Goal: Task Accomplishment & Management: Manage account settings

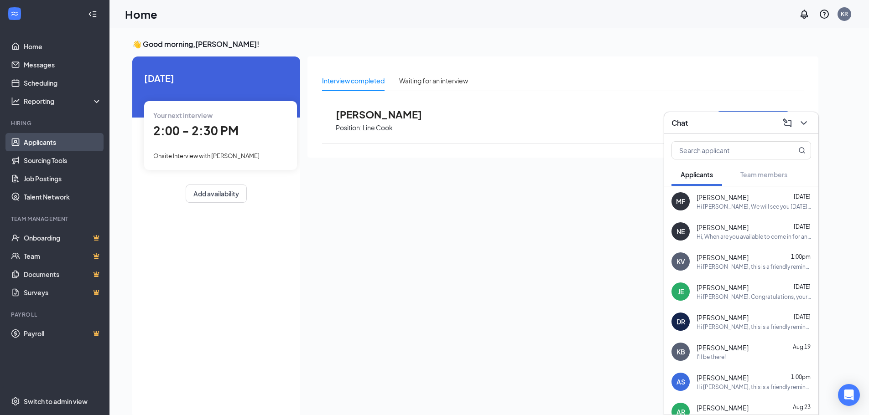
click at [59, 145] on link "Applicants" at bounding box center [63, 142] width 78 height 18
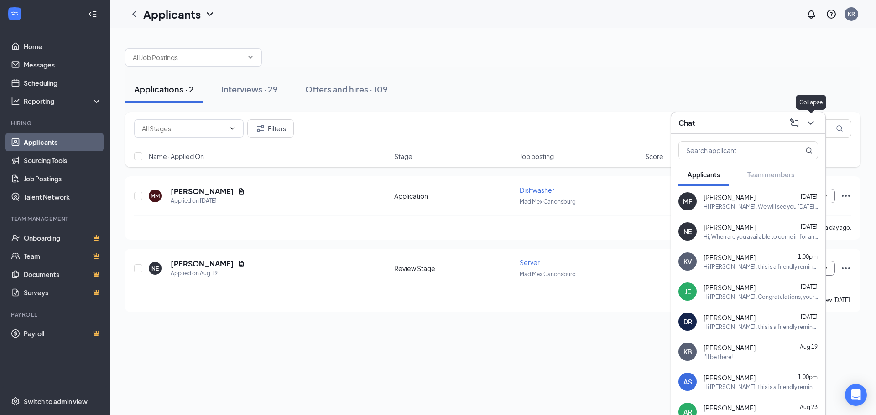
click at [808, 123] on icon "ChevronDown" at bounding box center [810, 123] width 11 height 11
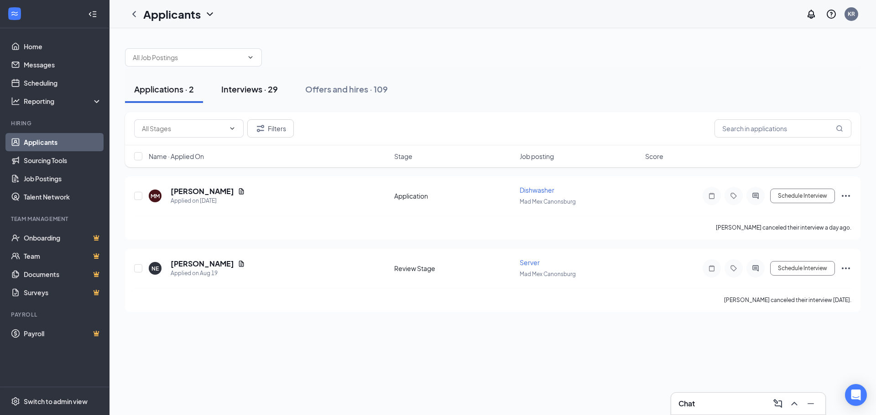
click at [242, 89] on div "Interviews · 29" at bounding box center [249, 88] width 57 height 11
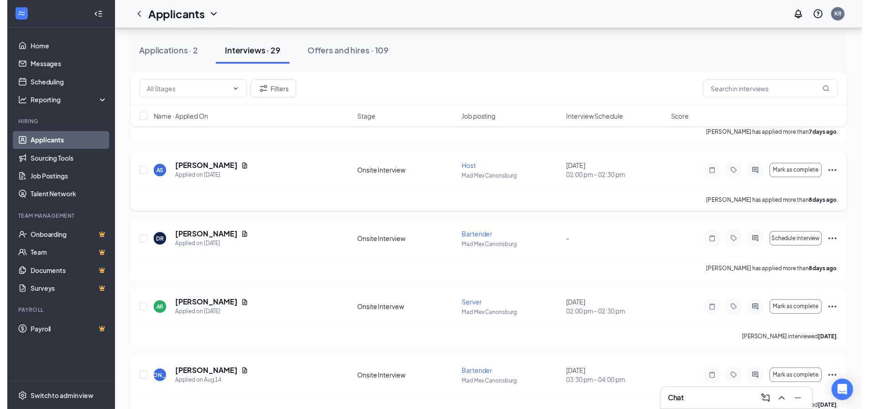
scroll to position [638, 0]
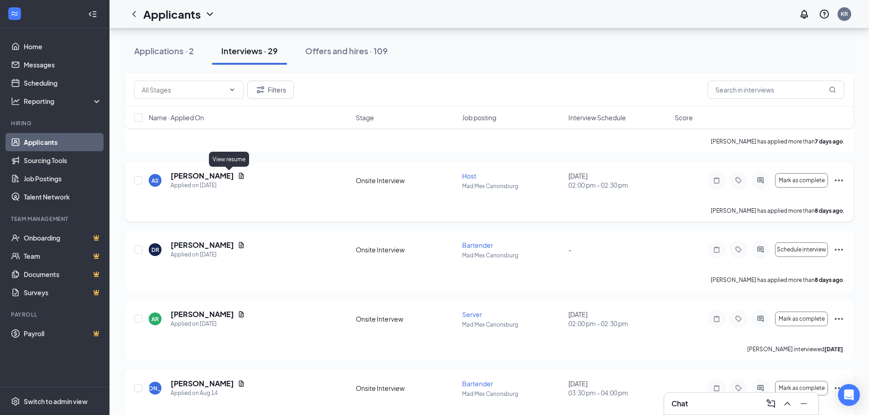
click at [238, 176] on icon "Document" at bounding box center [241, 175] width 7 height 7
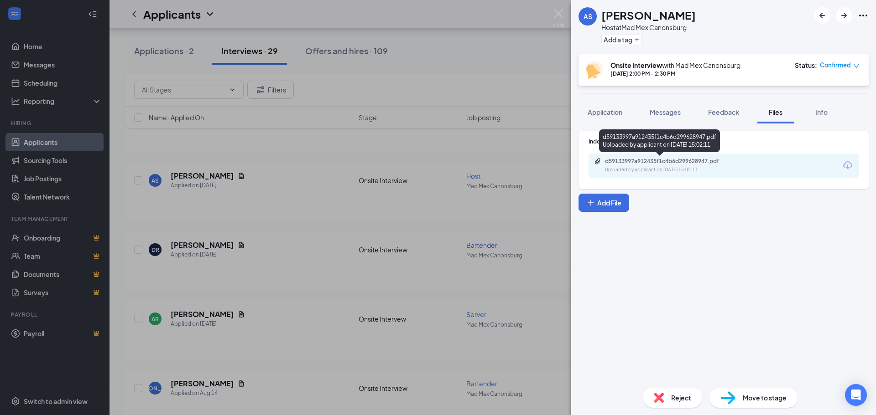
click at [649, 165] on div "d59133997a912435f1c4b6d299628947.pdf Uploaded by applicant on [DATE] 15:02:11" at bounding box center [668, 166] width 148 height 16
click at [557, 16] on img at bounding box center [558, 18] width 11 height 18
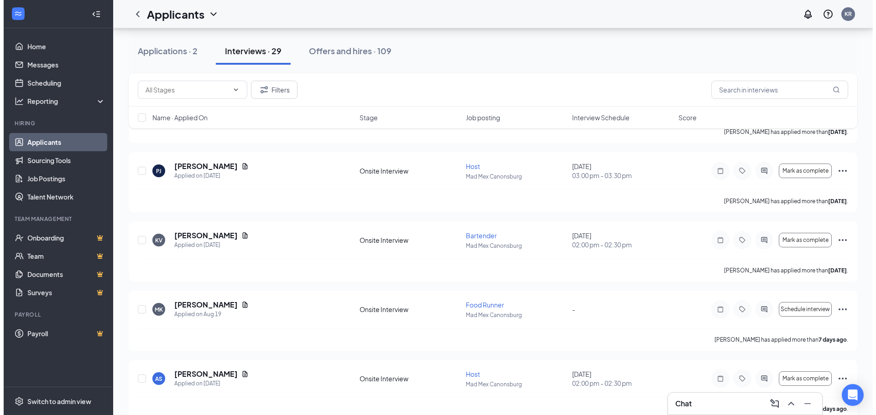
scroll to position [456, 0]
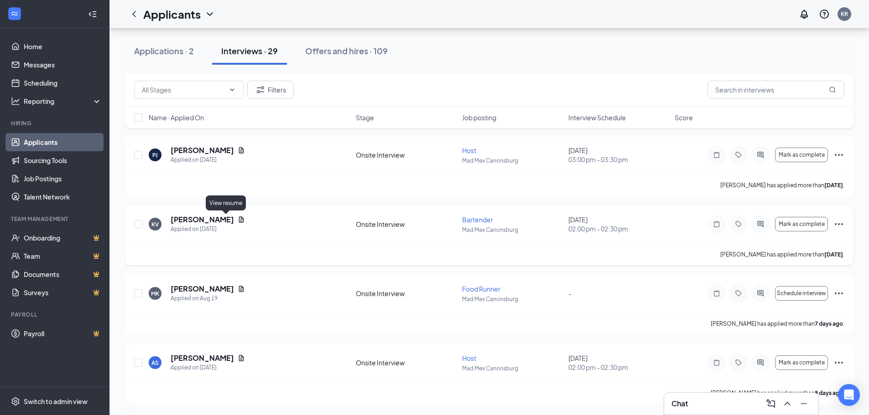
click at [238, 219] on icon "Document" at bounding box center [241, 219] width 7 height 7
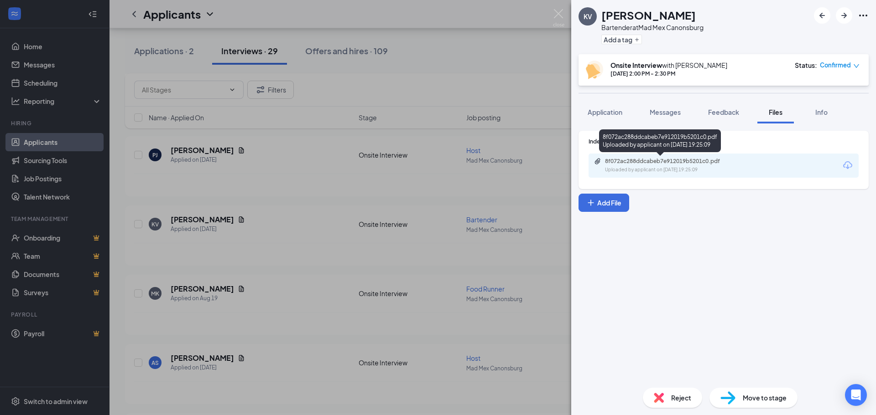
click at [653, 164] on div "8f072ac288ddcabeb7e912019b5201c0.pdf" at bounding box center [669, 161] width 128 height 7
